Goal: Task Accomplishment & Management: Use online tool/utility

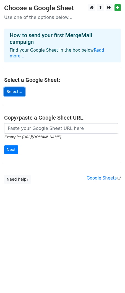
click at [14, 87] on link "Select..." at bounding box center [14, 91] width 21 height 9
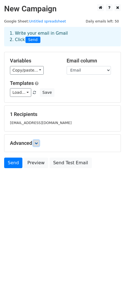
click at [37, 142] on icon at bounding box center [36, 142] width 3 height 3
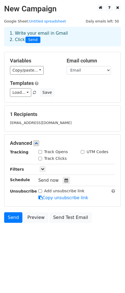
click at [41, 151] on input "Track Opens" at bounding box center [41, 152] width 4 height 4
checkbox input "true"
click at [26, 90] on link "Load..." at bounding box center [20, 92] width 21 height 9
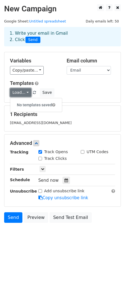
click at [26, 90] on link "Load..." at bounding box center [20, 92] width 21 height 9
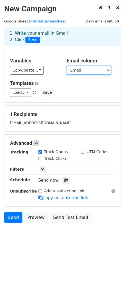
click at [32, 72] on div "Variables Copy/paste... {{Name}} {{Email}} {{Title}} {{Company}} Email column N…" at bounding box center [63, 66] width 114 height 17
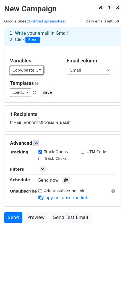
click at [32, 72] on link "Copy/paste..." at bounding box center [27, 70] width 34 height 9
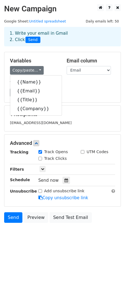
click at [58, 66] on div "Copy/paste... {{Name}} {{Email}} {{Title}} {{Company}}" at bounding box center [34, 70] width 48 height 9
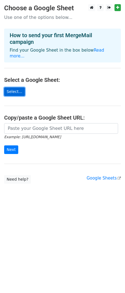
click at [18, 87] on link "Select..." at bounding box center [14, 91] width 21 height 9
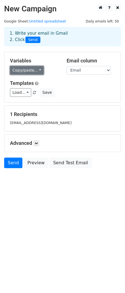
click at [29, 68] on link "Copy/paste..." at bounding box center [27, 70] width 34 height 9
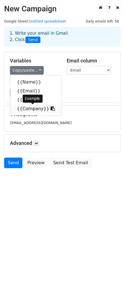
click at [51, 108] on icon at bounding box center [53, 108] width 4 height 4
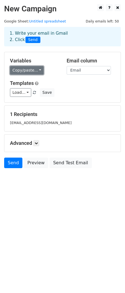
click at [33, 68] on link "Copy/paste..." at bounding box center [27, 70] width 34 height 9
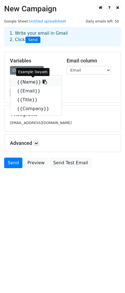
click at [43, 82] on icon at bounding box center [45, 82] width 4 height 4
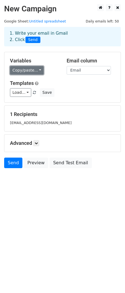
click at [29, 72] on link "Copy/paste..." at bounding box center [27, 70] width 34 height 9
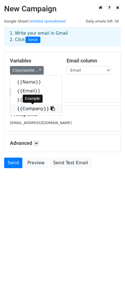
click at [49, 109] on link "{{Company}}" at bounding box center [36, 108] width 52 height 9
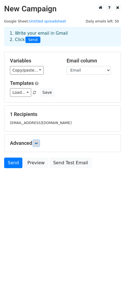
click at [36, 140] on link at bounding box center [36, 143] width 6 height 6
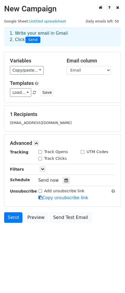
click at [41, 152] on input "Track Opens" at bounding box center [41, 152] width 4 height 4
checkbox input "true"
click at [42, 168] on icon at bounding box center [42, 168] width 3 height 3
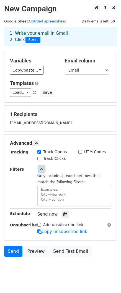
click at [42, 168] on icon at bounding box center [41, 168] width 3 height 3
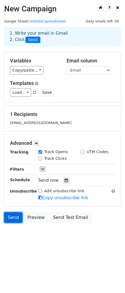
click at [19, 216] on link "Send" at bounding box center [13, 217] width 18 height 11
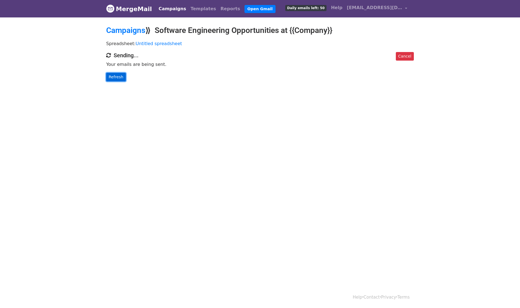
click at [121, 77] on link "Refresh" at bounding box center [116, 77] width 20 height 9
